Goal: Find specific page/section: Find specific page/section

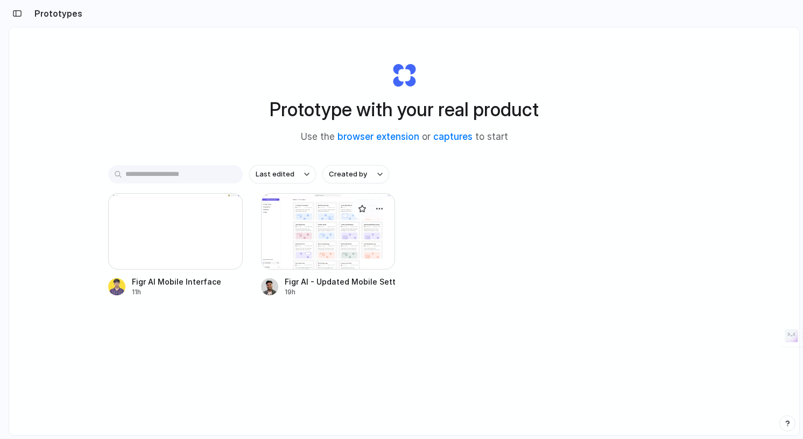
click at [334, 251] on div at bounding box center [328, 231] width 134 height 76
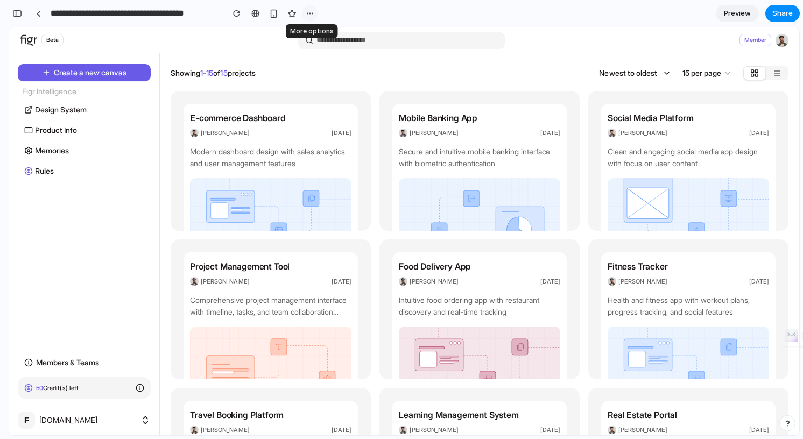
click at [306, 14] on div "button" at bounding box center [310, 13] width 9 height 9
click at [306, 14] on div "Duplicate Delete" at bounding box center [401, 219] width 803 height 439
click at [309, 230] on img at bounding box center [270, 214] width 161 height 72
click at [309, 173] on div "E-commerce Dashboard [PERSON_NAME] [DATE] Modern dashboard design with sales an…" at bounding box center [270, 174] width 174 height 140
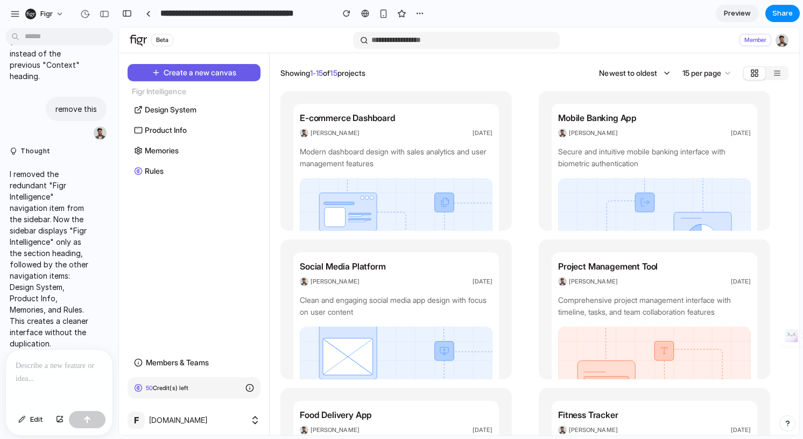
click at [41, 381] on div at bounding box center [59, 378] width 107 height 57
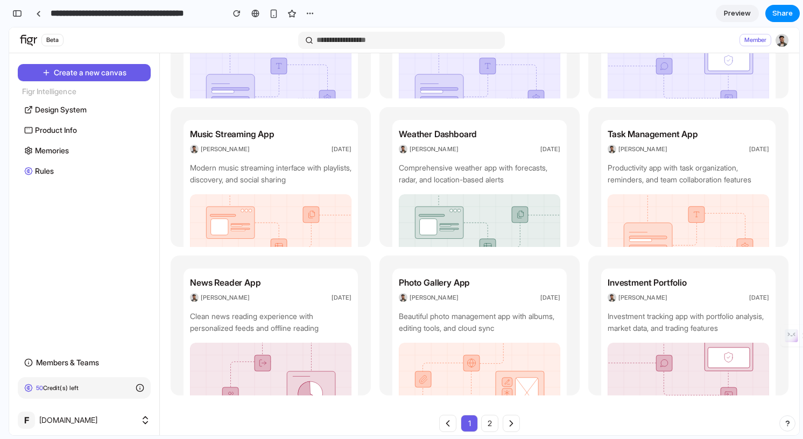
scroll to position [440, 0]
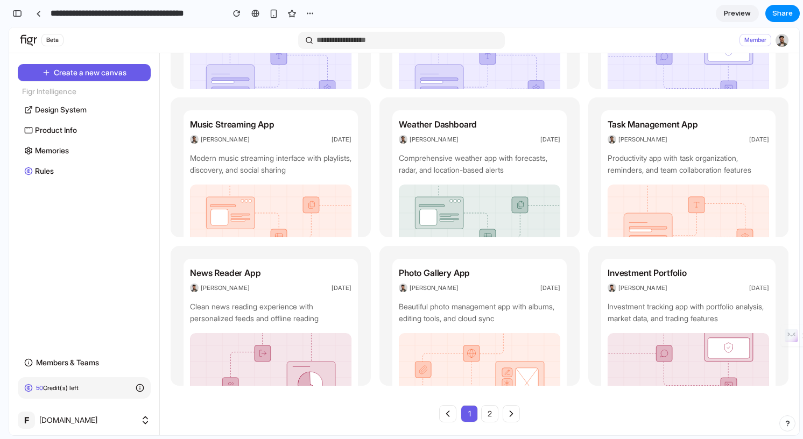
click at [484, 414] on button "2" at bounding box center [489, 413] width 17 height 17
click at [514, 412] on icon at bounding box center [511, 413] width 11 height 11
click at [451, 412] on icon at bounding box center [447, 413] width 11 height 11
click at [759, 40] on span "member" at bounding box center [755, 40] width 32 height 12
click at [782, 40] on img at bounding box center [781, 40] width 13 height 13
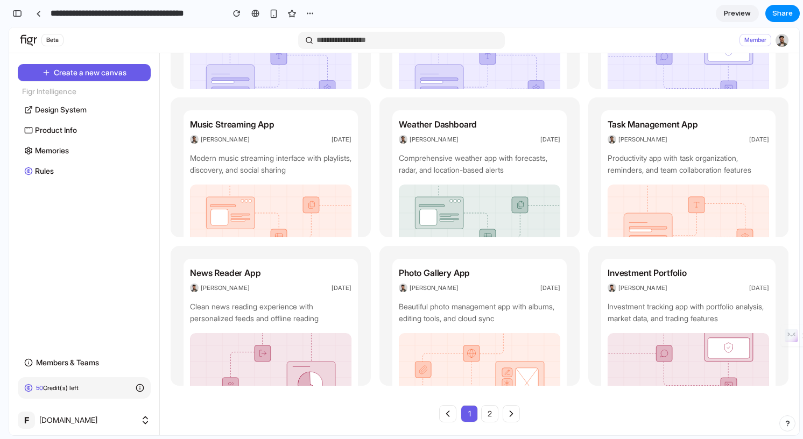
click at [781, 40] on img at bounding box center [781, 40] width 13 height 13
